Goal: Navigation & Orientation: Find specific page/section

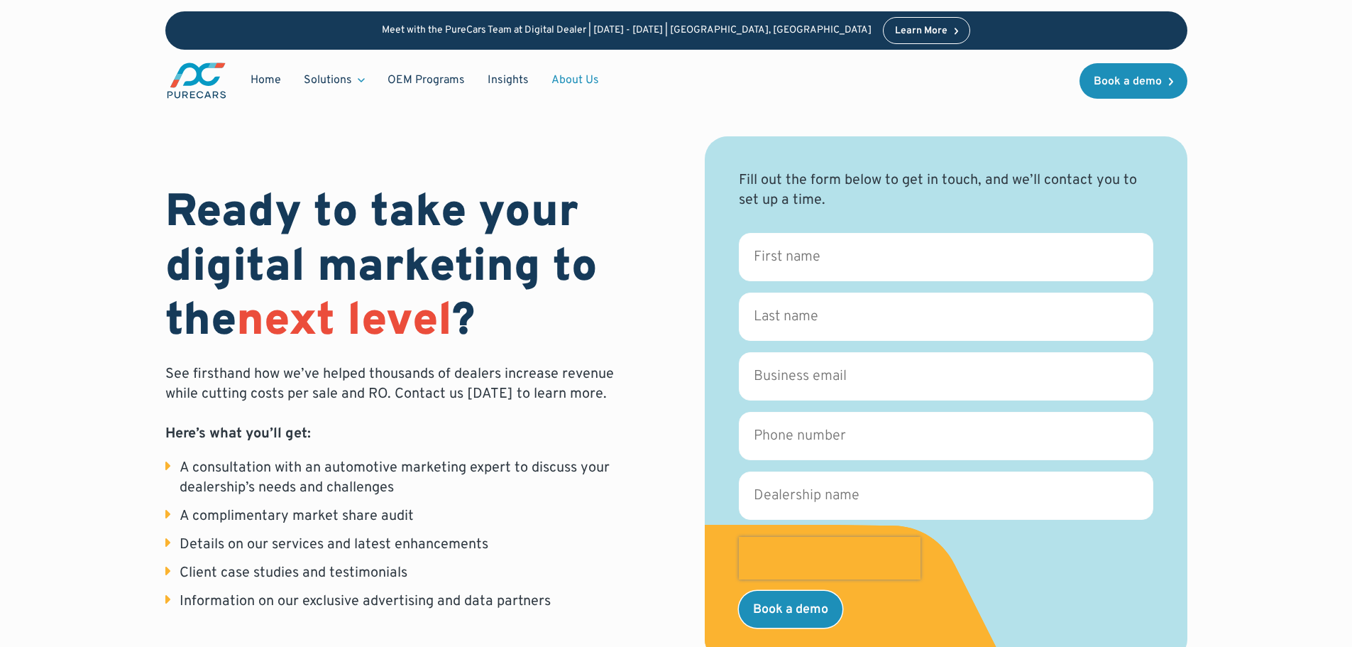
click at [562, 82] on link "About Us" at bounding box center [575, 80] width 70 height 27
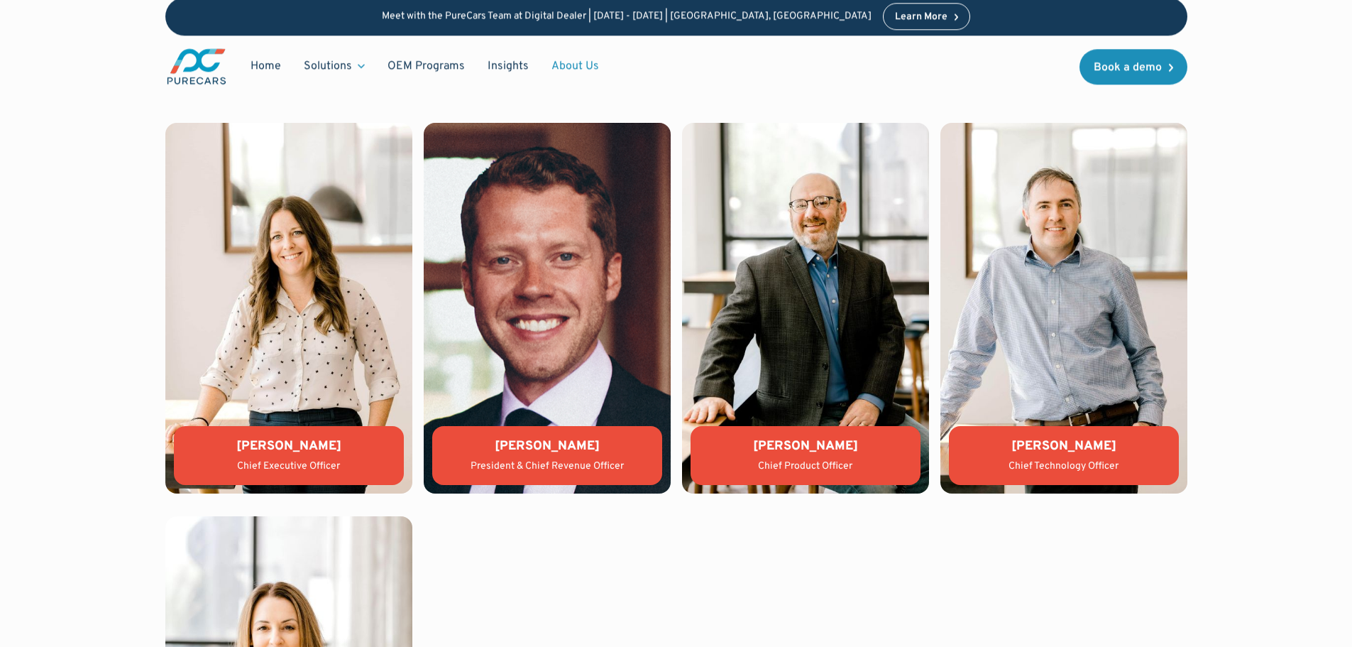
scroll to position [3011, 0]
